Goal: Task Accomplishment & Management: Use online tool/utility

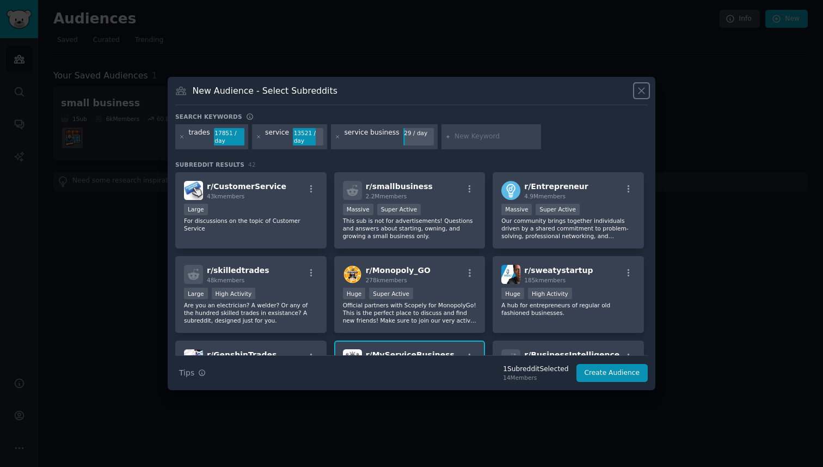
click at [643, 93] on icon at bounding box center [642, 91] width 6 height 6
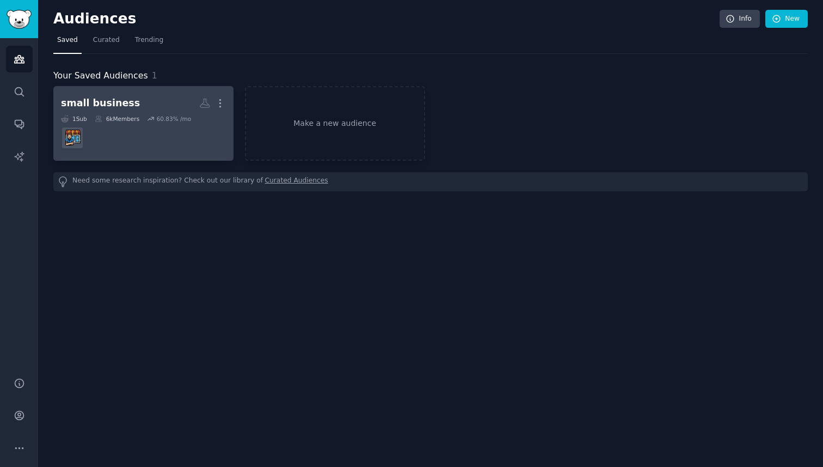
click at [141, 136] on dd at bounding box center [143, 138] width 165 height 30
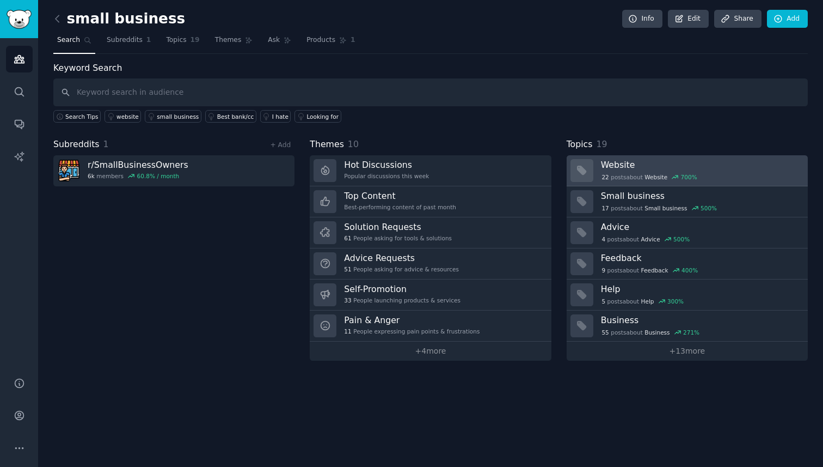
click at [620, 177] on div "22 post s about Website 700 %" at bounding box center [649, 177] width 97 height 10
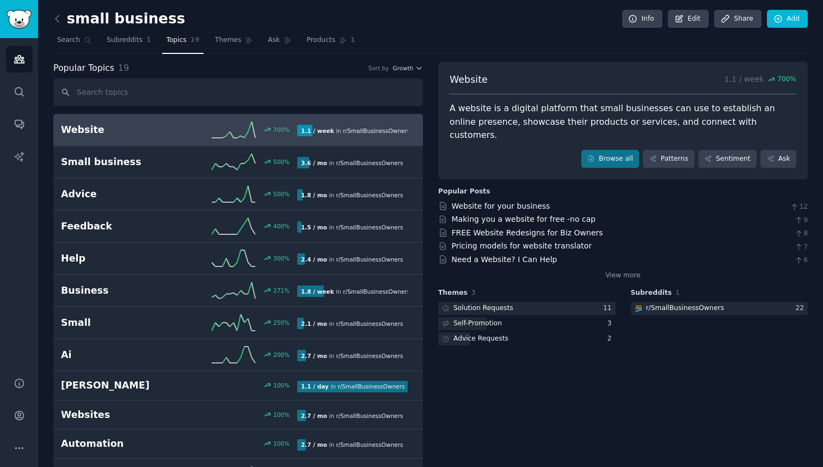
click at [256, 137] on div "700 %" at bounding box center [238, 129] width 118 height 16
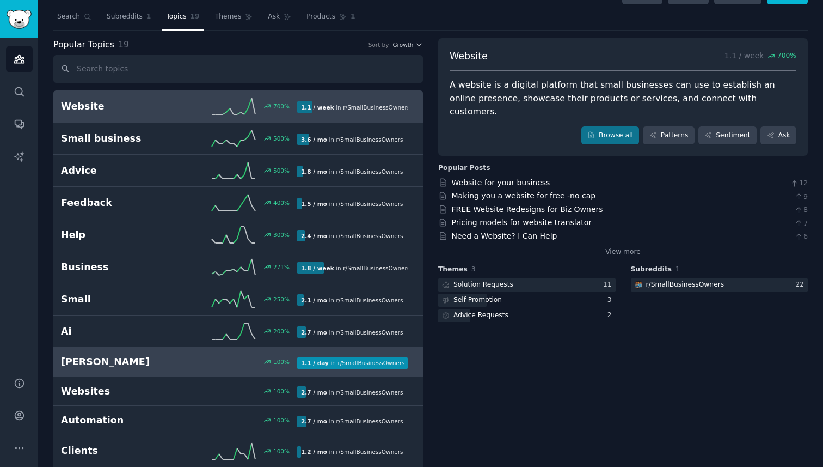
scroll to position [15, 0]
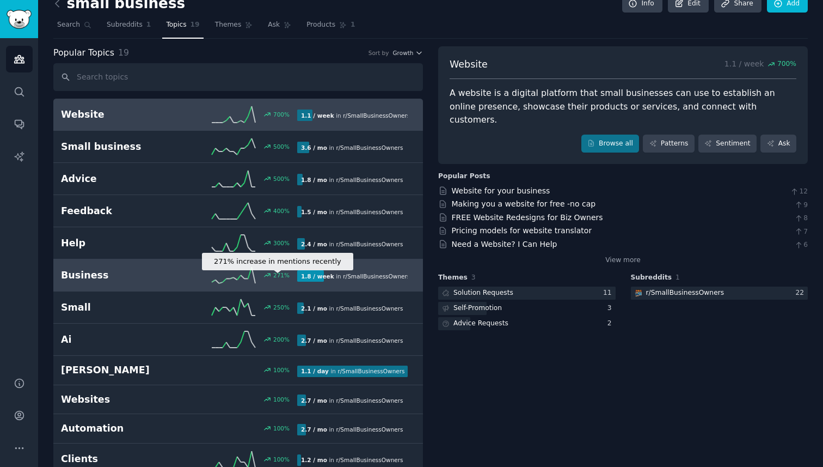
click at [280, 272] on div "271 %" at bounding box center [281, 275] width 16 height 8
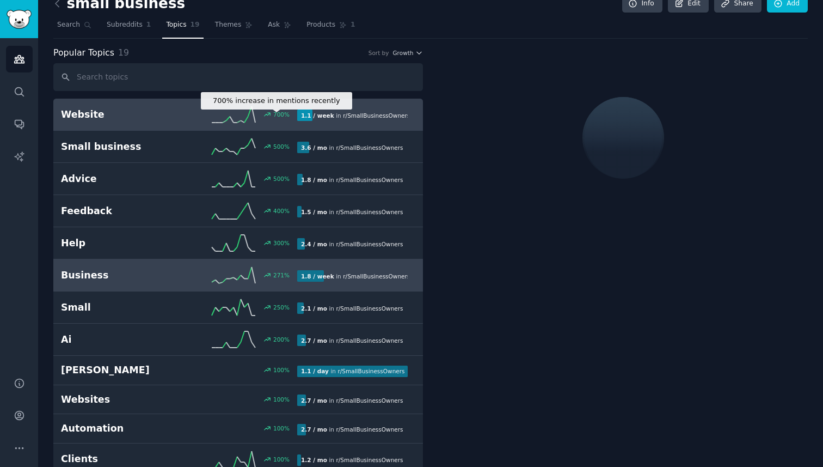
click at [279, 117] on div "700 %" at bounding box center [281, 115] width 16 height 8
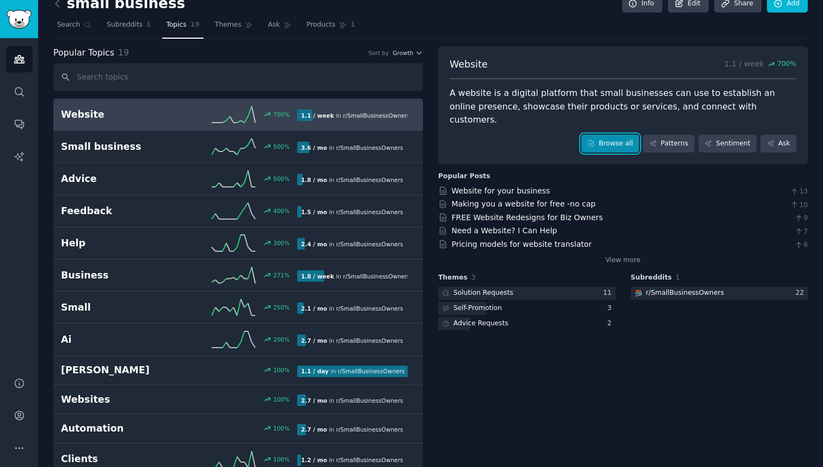
click at [602, 136] on link "Browse all" at bounding box center [611, 144] width 58 height 19
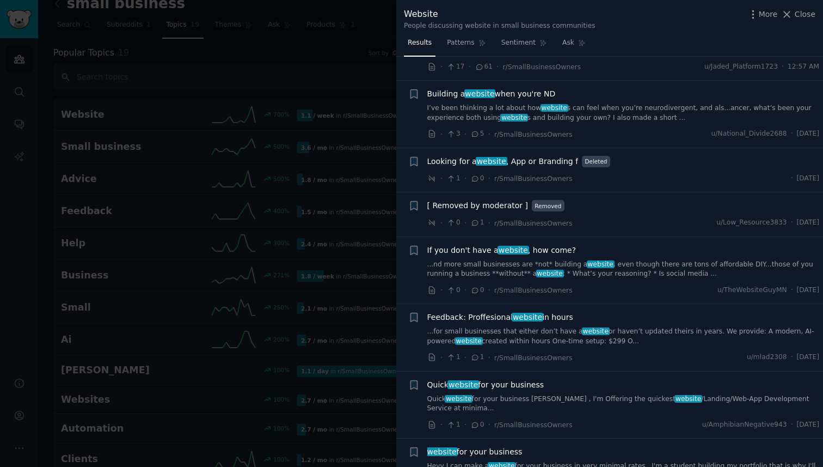
scroll to position [128, 0]
click at [526, 339] on link "...for small businesses that either don’t have a website or haven’t updated the…" at bounding box center [623, 335] width 393 height 19
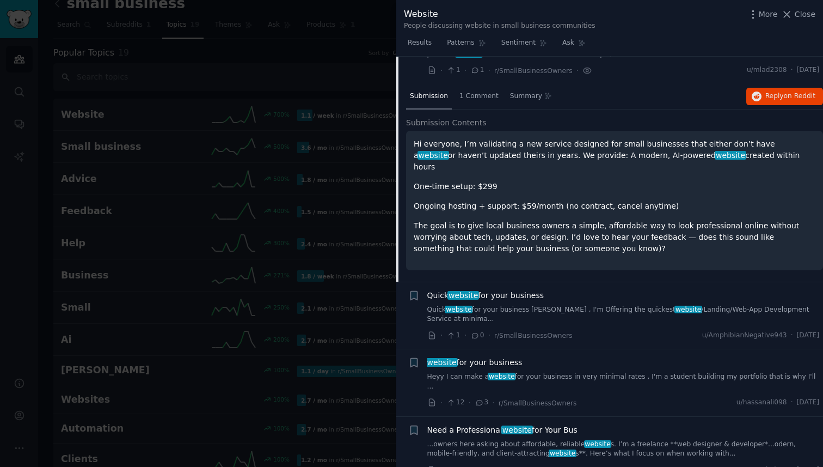
scroll to position [430, 0]
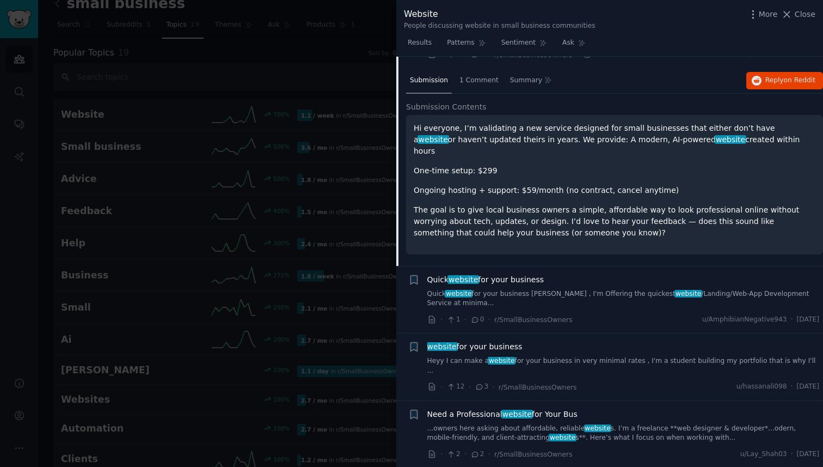
click at [524, 221] on p "The goal is to give local business owners a simple, affordable way to look prof…" at bounding box center [615, 221] width 402 height 34
click at [489, 188] on div "Hi everyone, I’m validating a new service designed for small businesses that ei…" at bounding box center [615, 181] width 402 height 116
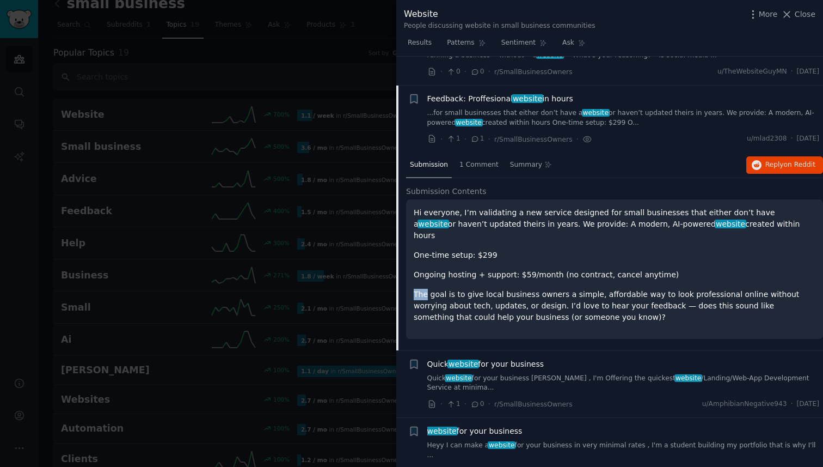
scroll to position [343, 0]
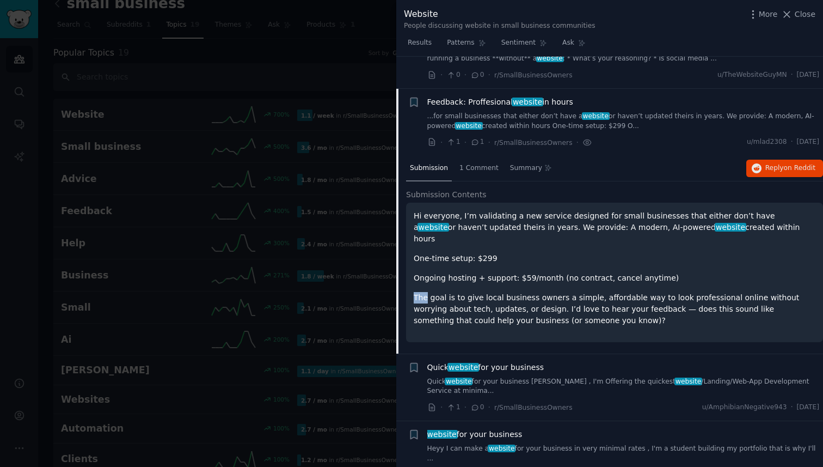
click at [675, 377] on span "website" at bounding box center [689, 381] width 28 height 8
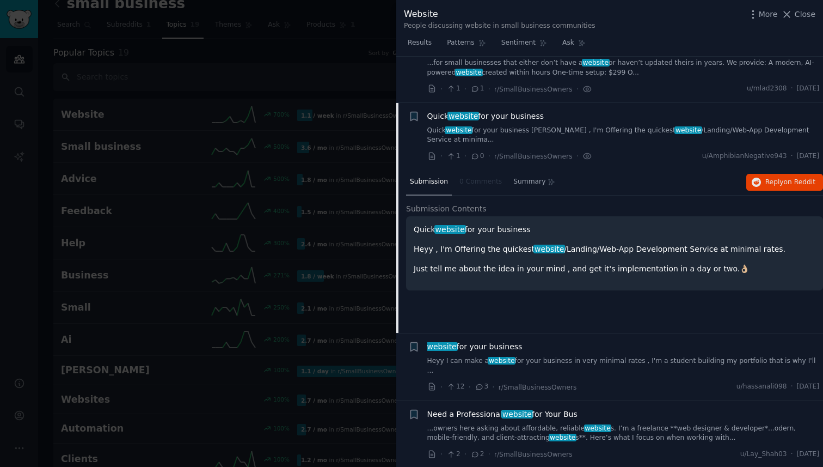
scroll to position [394, 0]
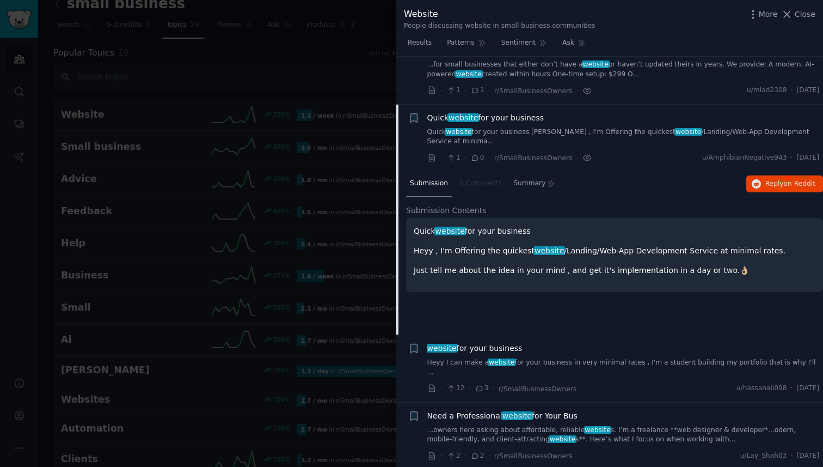
click at [684, 164] on li "+ Quick website for your business Quick website for your business Heyy , I'm Of…" at bounding box center [609, 138] width 427 height 67
click at [689, 143] on link "Quick website for your business [PERSON_NAME] , I'm Offering the quickest websi…" at bounding box center [623, 136] width 393 height 19
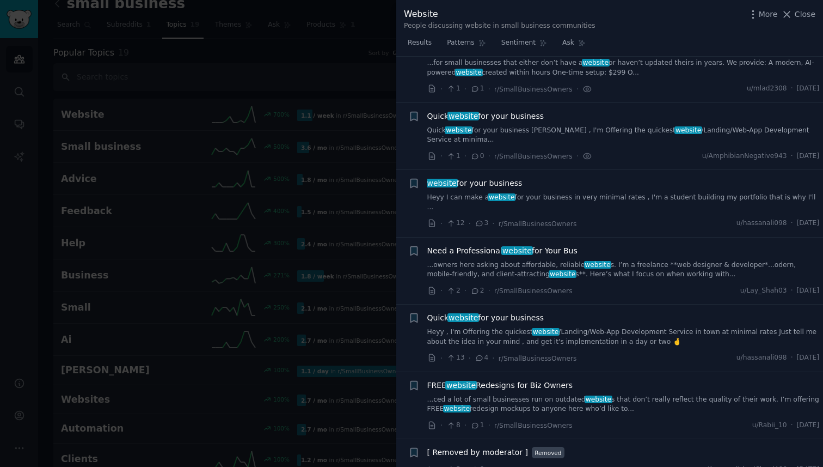
click at [658, 132] on link "Quick website for your business [PERSON_NAME] , I'm Offering the quickest websi…" at bounding box center [623, 135] width 393 height 19
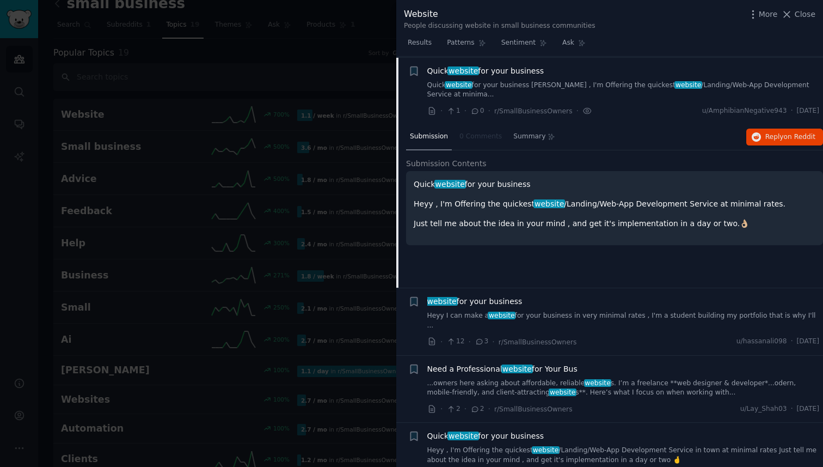
scroll to position [442, 0]
click at [637, 316] on link "Heyy I can make a website for your business in very minimal rates , I'm a stude…" at bounding box center [623, 319] width 393 height 19
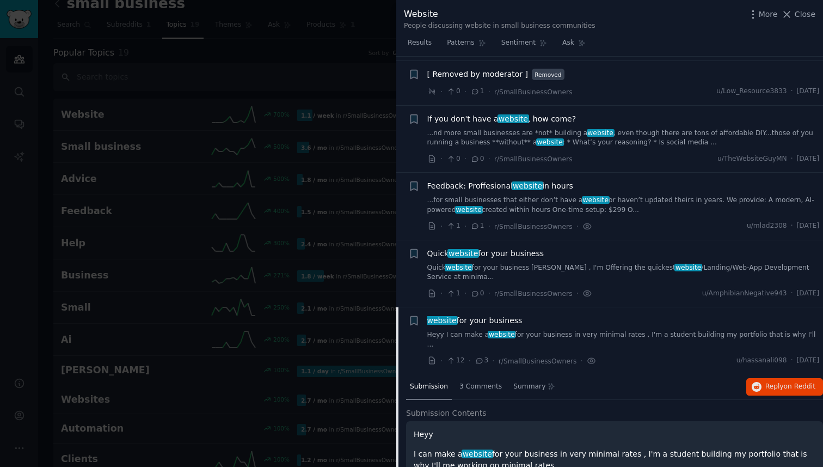
scroll to position [188, 0]
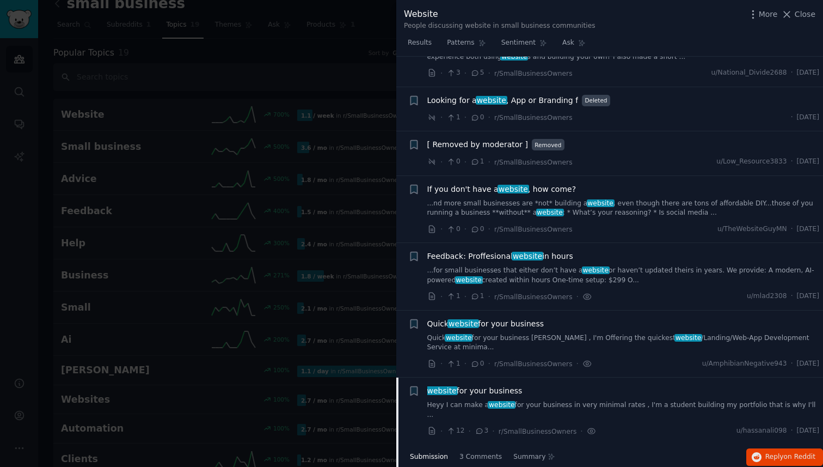
click at [622, 284] on div "Feedback: Proffesional website in hours ...for small businesses that either don…" at bounding box center [623, 276] width 393 height 52
click at [626, 274] on link "...for small businesses that either don’t have a website or haven’t updated the…" at bounding box center [623, 275] width 393 height 19
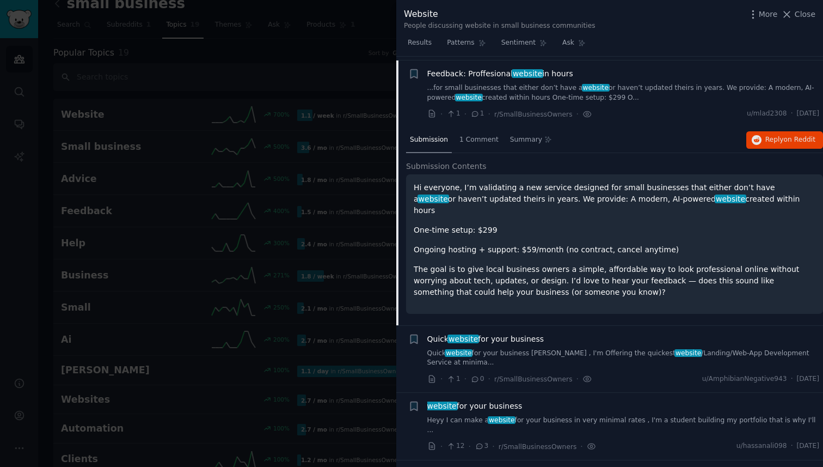
scroll to position [375, 0]
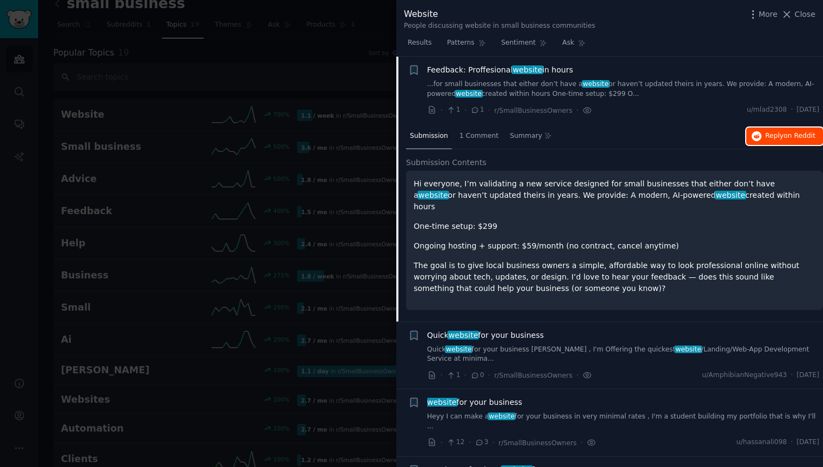
click at [776, 138] on span "Reply on Reddit" at bounding box center [791, 136] width 50 height 10
click at [801, 17] on span "Close" at bounding box center [805, 14] width 21 height 11
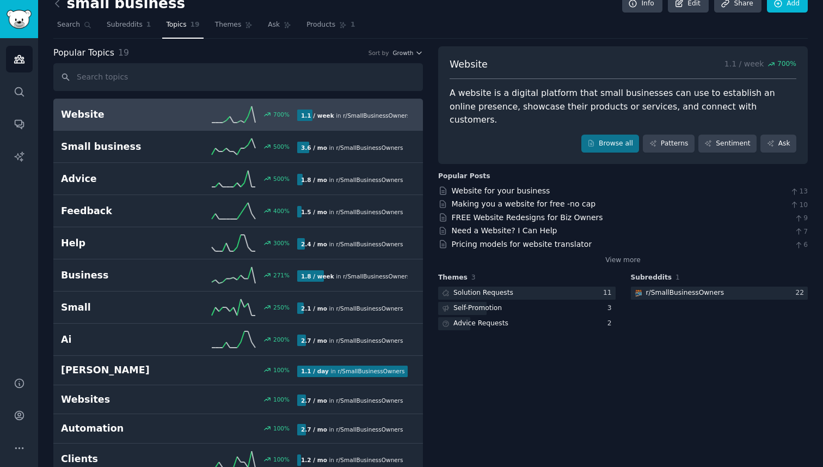
click at [101, 26] on nav "Search Subreddits 1 Topics 19 Themes Ask Products 1" at bounding box center [430, 27] width 755 height 22
click at [113, 26] on span "Subreddits" at bounding box center [125, 25] width 36 height 10
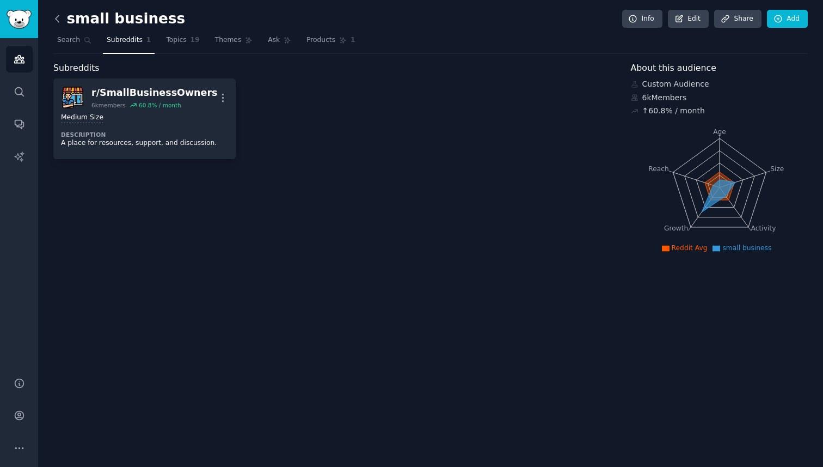
click at [61, 20] on icon at bounding box center [57, 18] width 11 height 11
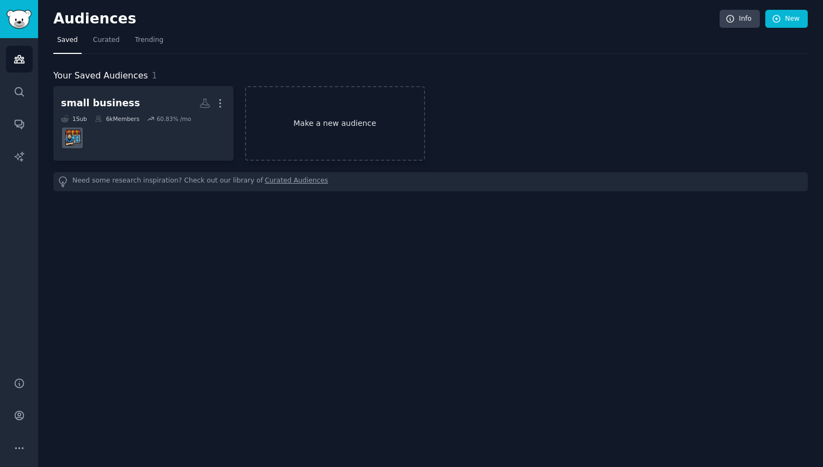
click at [316, 137] on link "Make a new audience" at bounding box center [335, 123] width 180 height 75
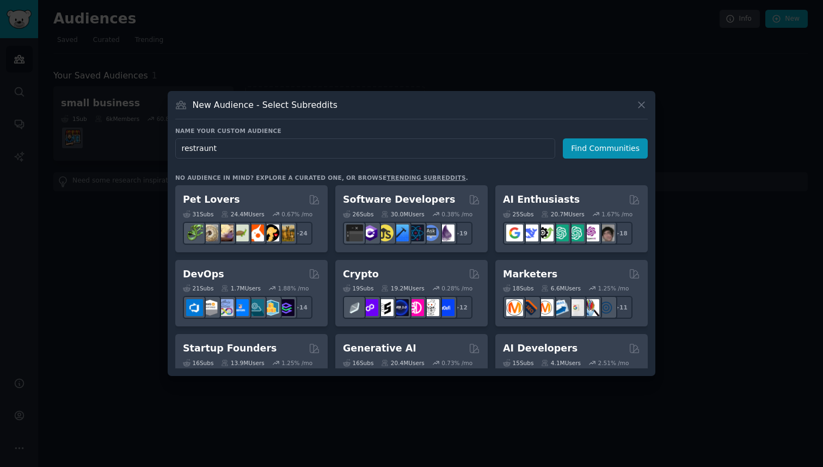
type input "restraunts"
click button "Find Communities" at bounding box center [605, 148] width 85 height 20
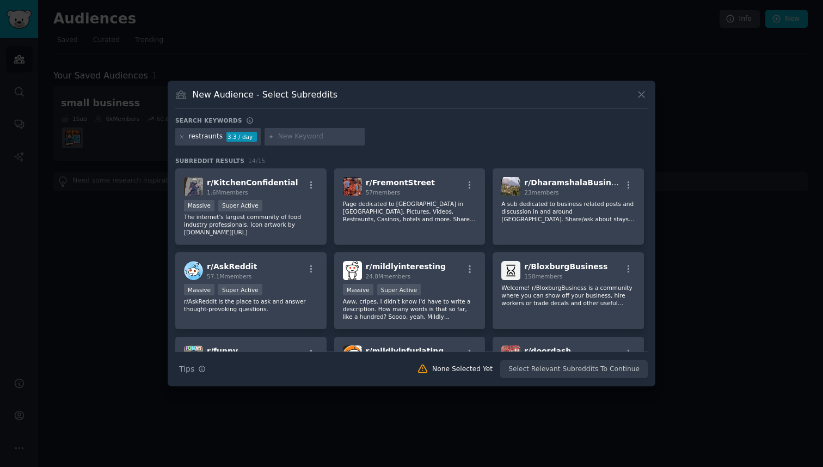
click at [198, 139] on div "restraunts" at bounding box center [206, 137] width 34 height 10
click at [181, 138] on icon at bounding box center [182, 137] width 6 height 6
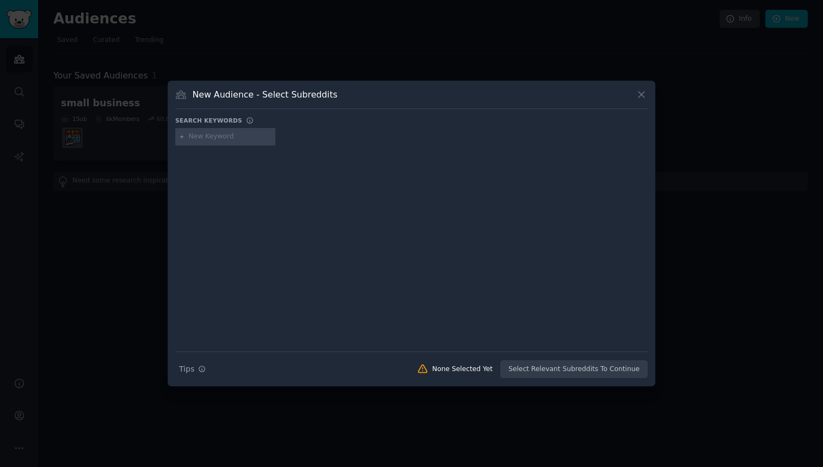
click at [256, 100] on h3 "New Audience - Select Subreddits" at bounding box center [265, 94] width 145 height 11
click at [229, 135] on input "text" at bounding box center [230, 137] width 83 height 10
type input "resturants"
click at [203, 142] on div "resturants" at bounding box center [217, 136] width 85 height 17
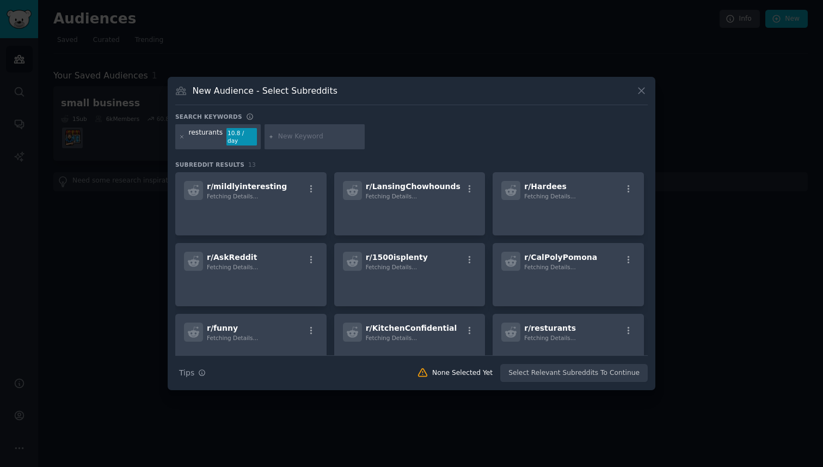
click at [209, 137] on div "resturants" at bounding box center [206, 136] width 34 height 17
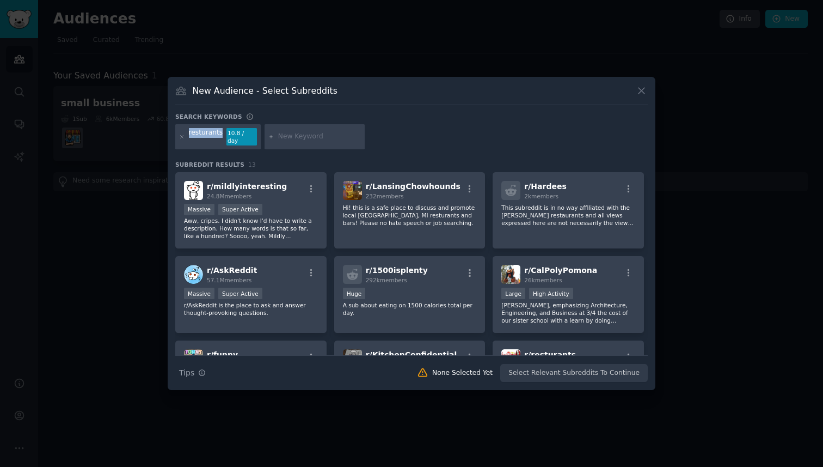
copy div "resturants"
click at [227, 105] on div "New Audience - Select Subreddits" at bounding box center [411, 94] width 473 height 21
click at [182, 136] on icon at bounding box center [182, 137] width 6 height 6
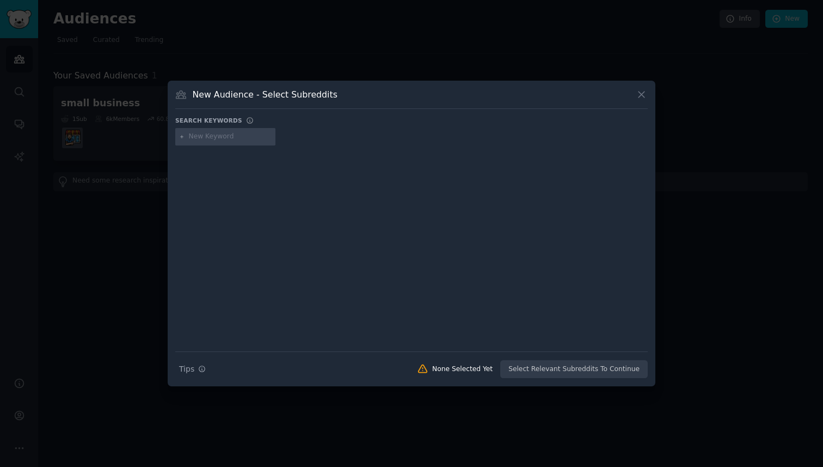
click at [221, 143] on div at bounding box center [225, 136] width 100 height 17
click at [212, 145] on div at bounding box center [411, 138] width 473 height 21
click at [212, 144] on div at bounding box center [225, 136] width 100 height 17
click at [212, 135] on input "text" at bounding box center [230, 137] width 83 height 10
paste input "restaurants"
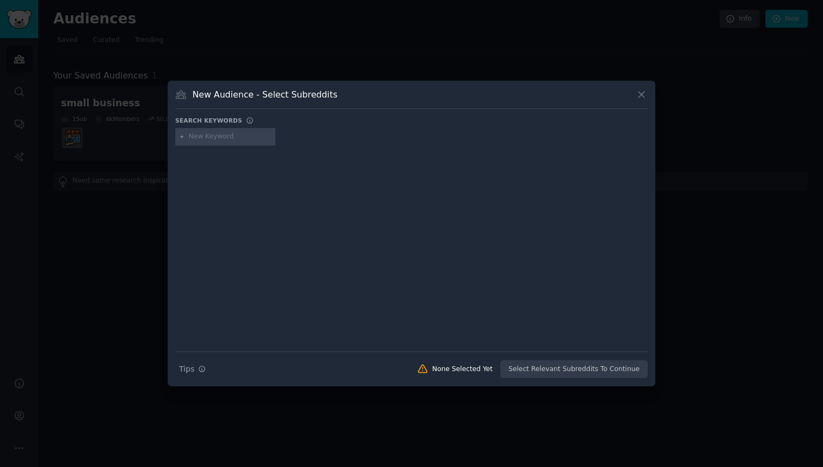
type input "restaurants"
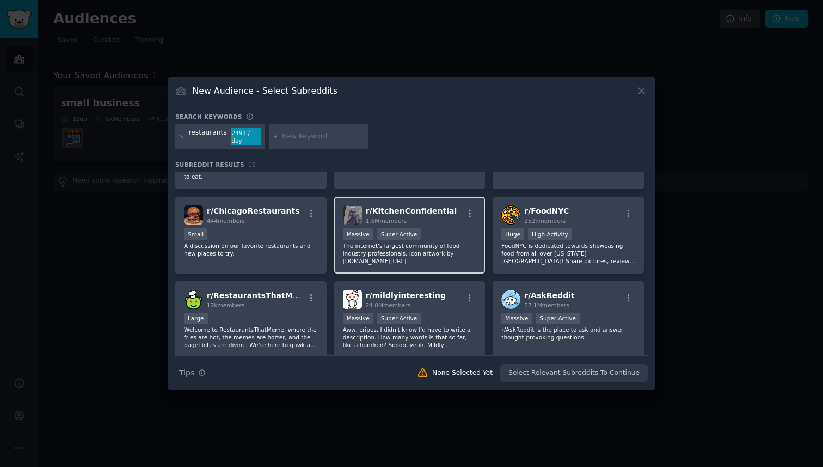
scroll to position [55, 0]
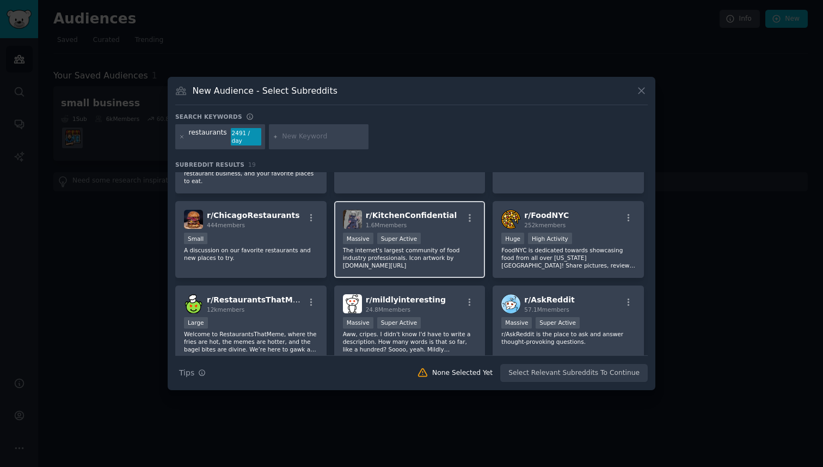
click at [435, 253] on p "The internet's largest community of food industry professionals. Icon artwork b…" at bounding box center [410, 257] width 134 height 23
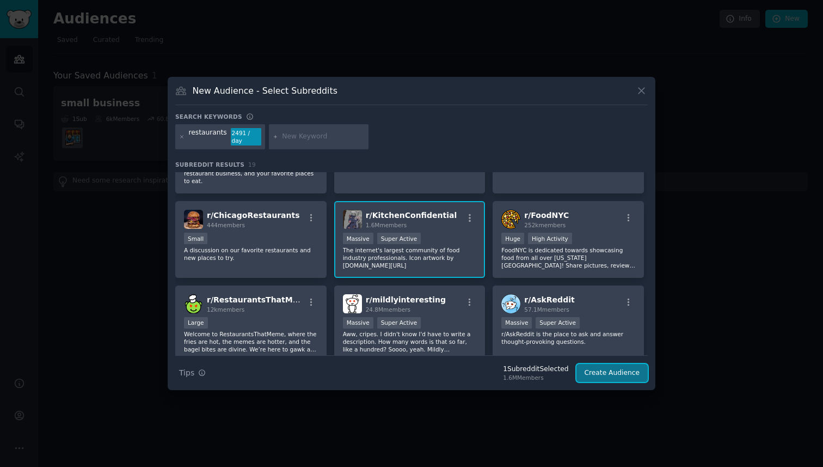
click at [603, 368] on button "Create Audience" at bounding box center [613, 373] width 72 height 19
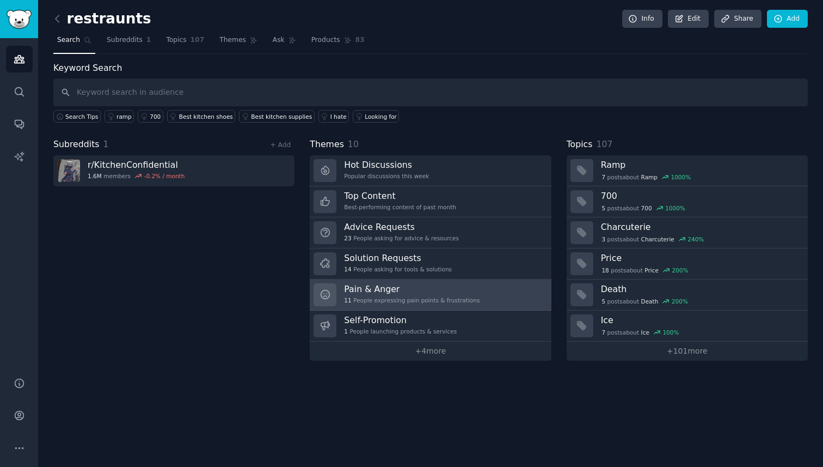
click at [413, 305] on div "Pain & Anger 11 People expressing pain points & frustrations" at bounding box center [412, 294] width 136 height 23
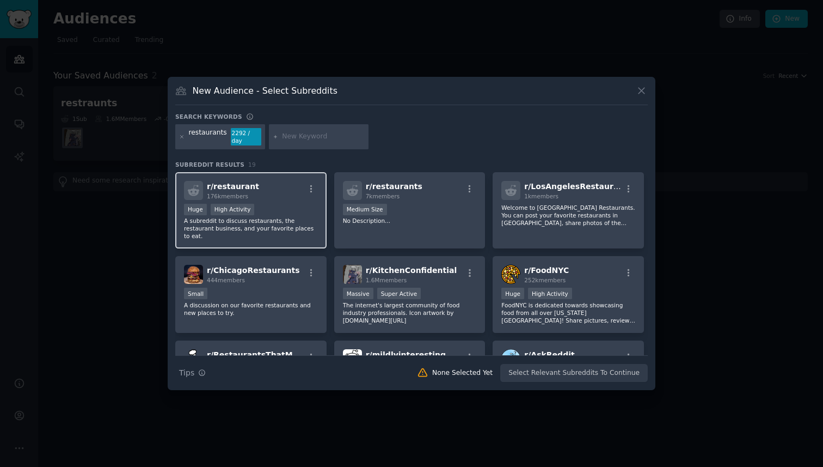
click at [302, 199] on div "r/ restaurant 176k members" at bounding box center [251, 190] width 134 height 19
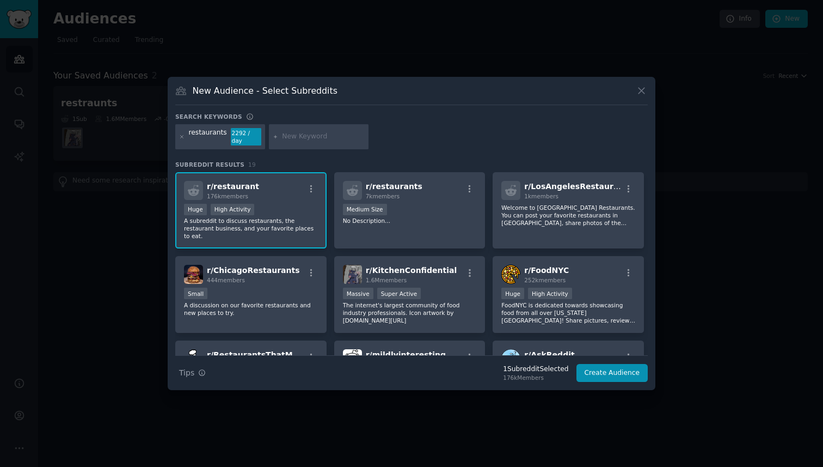
click at [294, 205] on div "Huge High Activity" at bounding box center [251, 211] width 134 height 14
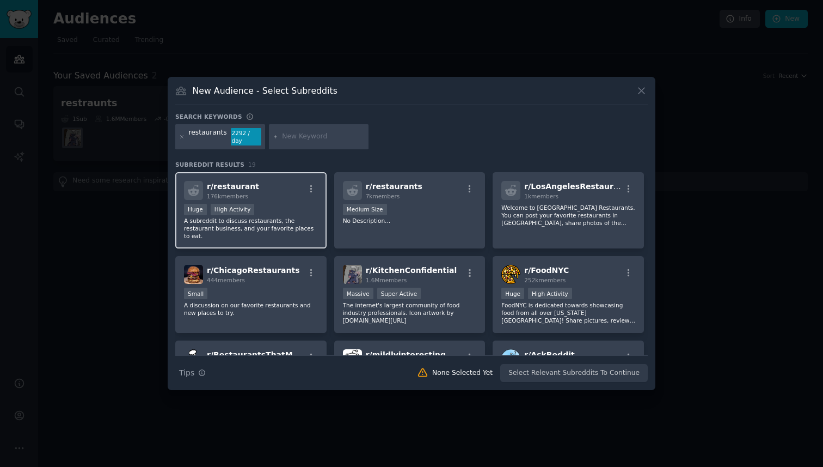
click at [289, 207] on div "Huge High Activity" at bounding box center [251, 211] width 134 height 14
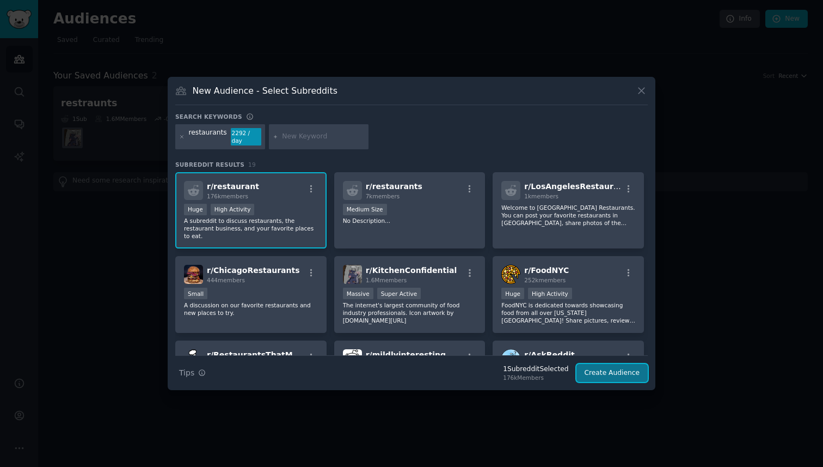
click at [600, 369] on button "Create Audience" at bounding box center [613, 373] width 72 height 19
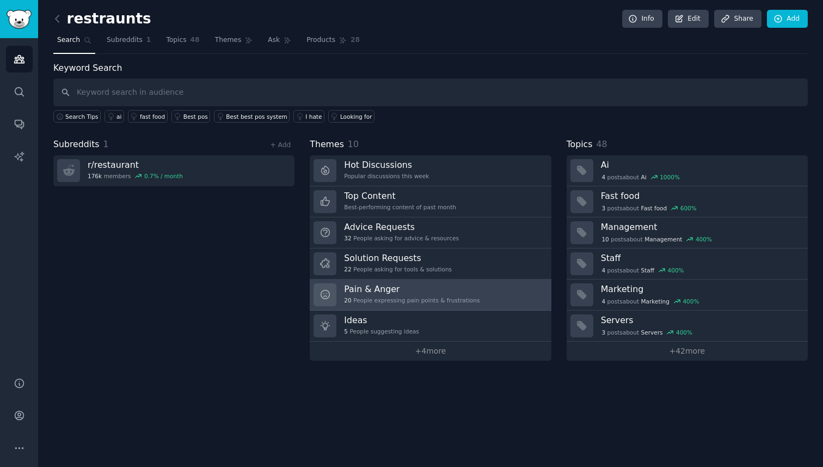
click at [425, 293] on h3 "Pain & Anger" at bounding box center [412, 288] width 136 height 11
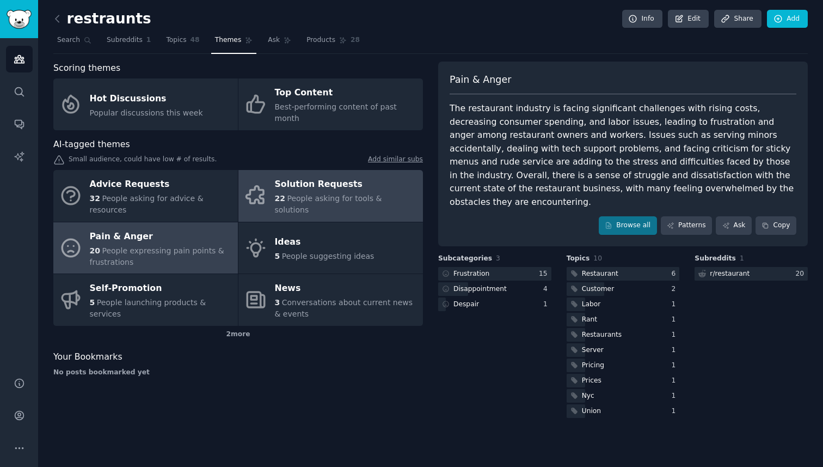
click at [369, 194] on span "People asking for tools & solutions" at bounding box center [328, 204] width 107 height 20
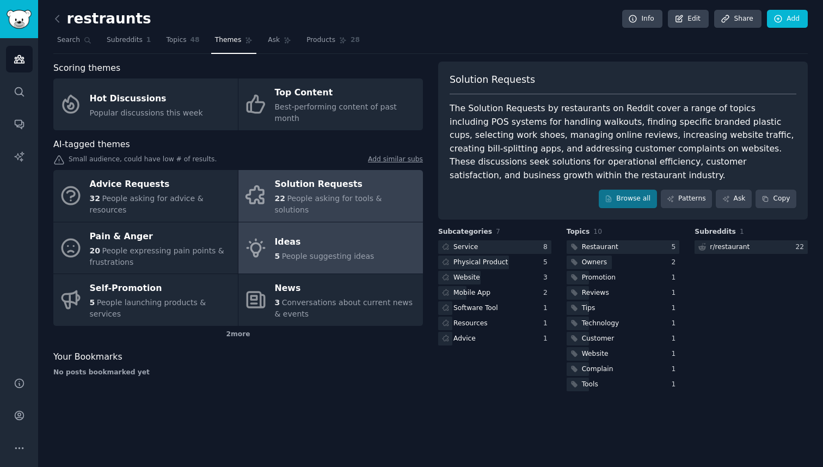
click at [344, 239] on link "Ideas 5 People suggesting ideas" at bounding box center [331, 248] width 185 height 52
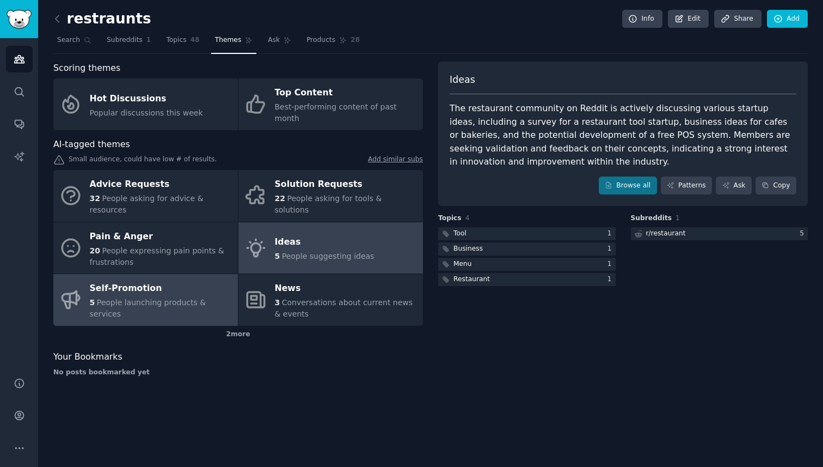
click at [173, 280] on div "Self-Promotion" at bounding box center [161, 288] width 143 height 17
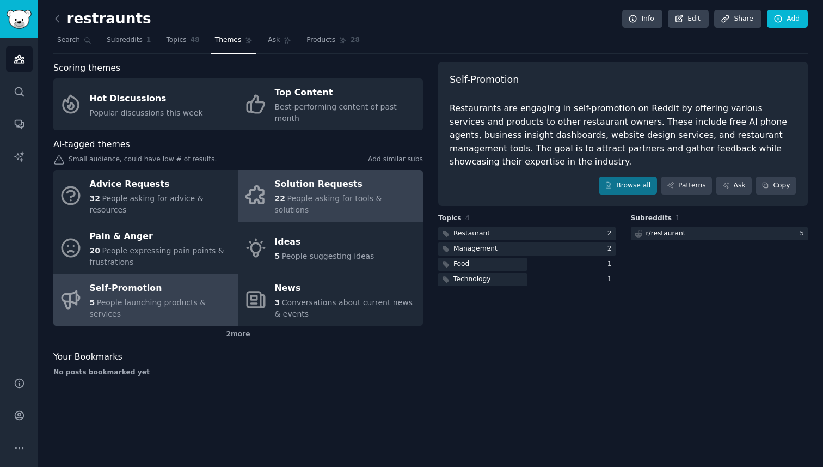
click at [309, 193] on div "22 People asking for tools & solutions" at bounding box center [346, 204] width 143 height 23
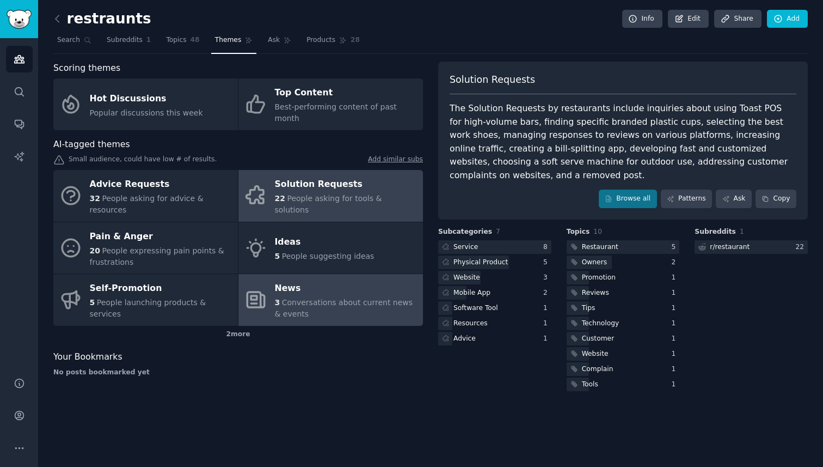
click at [288, 298] on span "Conversations about current news & events" at bounding box center [344, 308] width 138 height 20
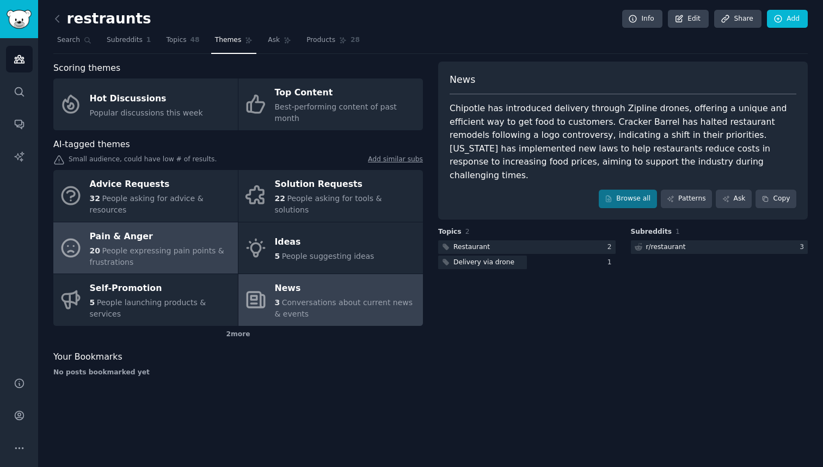
click at [164, 245] on div "20 People expressing pain points & frustrations" at bounding box center [161, 256] width 143 height 23
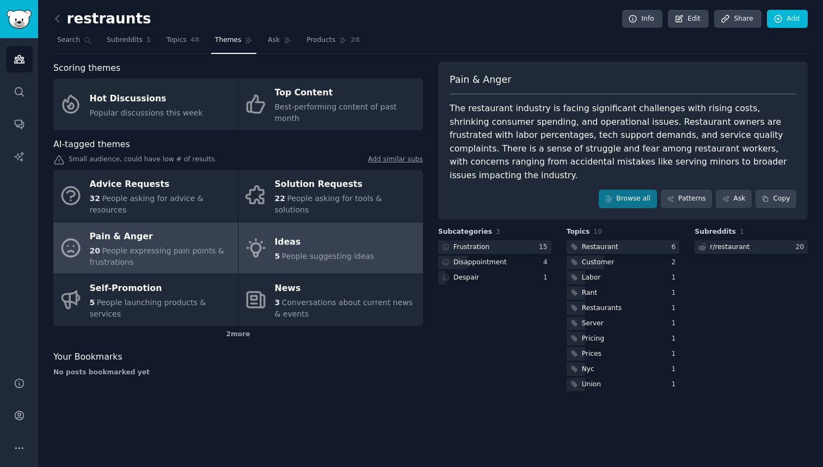
click at [297, 234] on div "Ideas" at bounding box center [325, 242] width 100 height 17
